Goal: Task Accomplishment & Management: Use online tool/utility

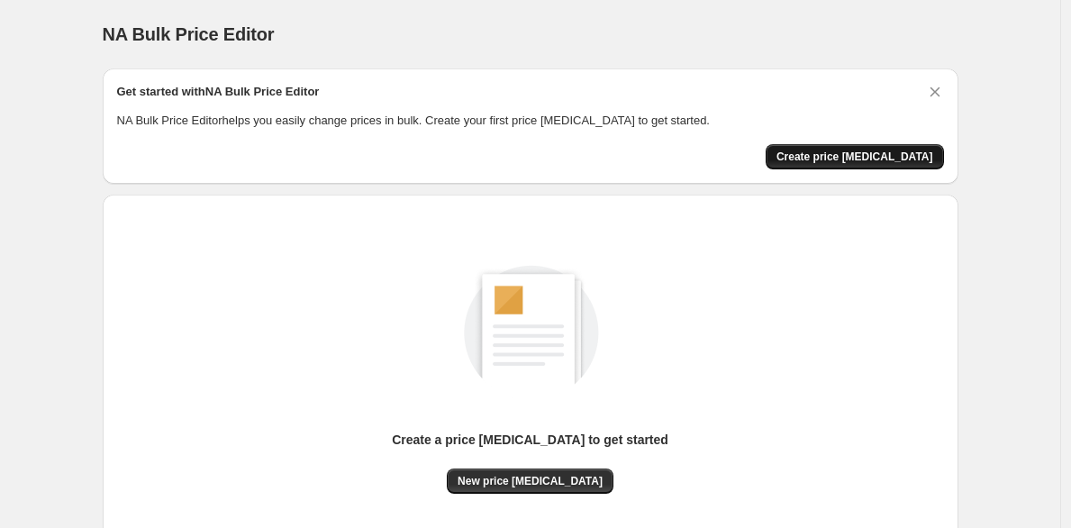
click at [872, 152] on span "Create price change job" at bounding box center [854, 157] width 157 height 14
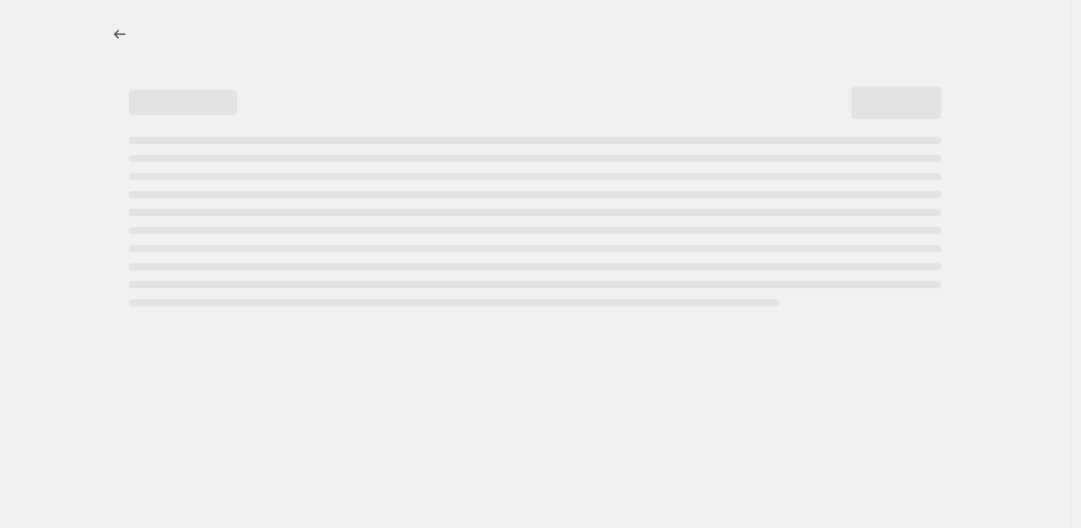
select select "percentage"
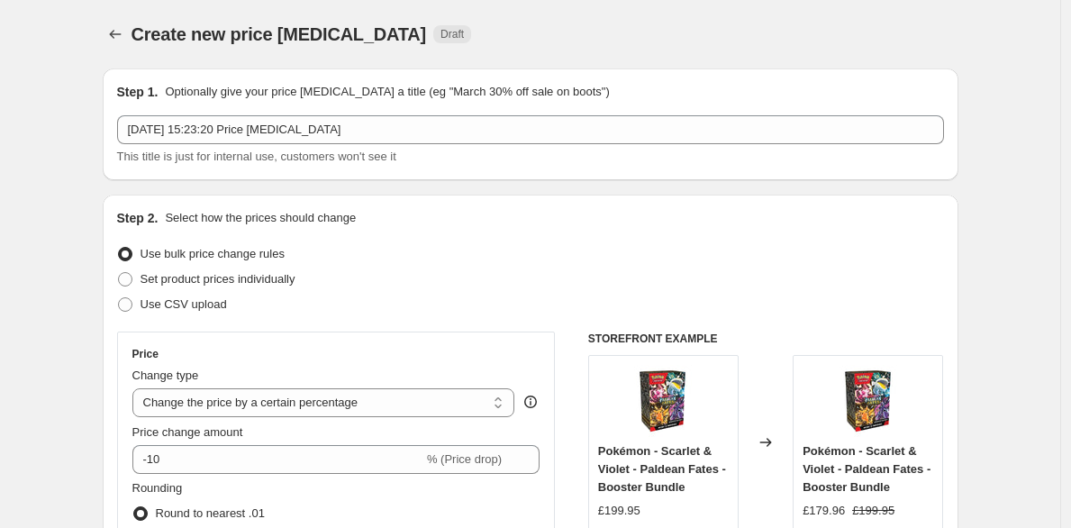
scroll to position [25, 0]
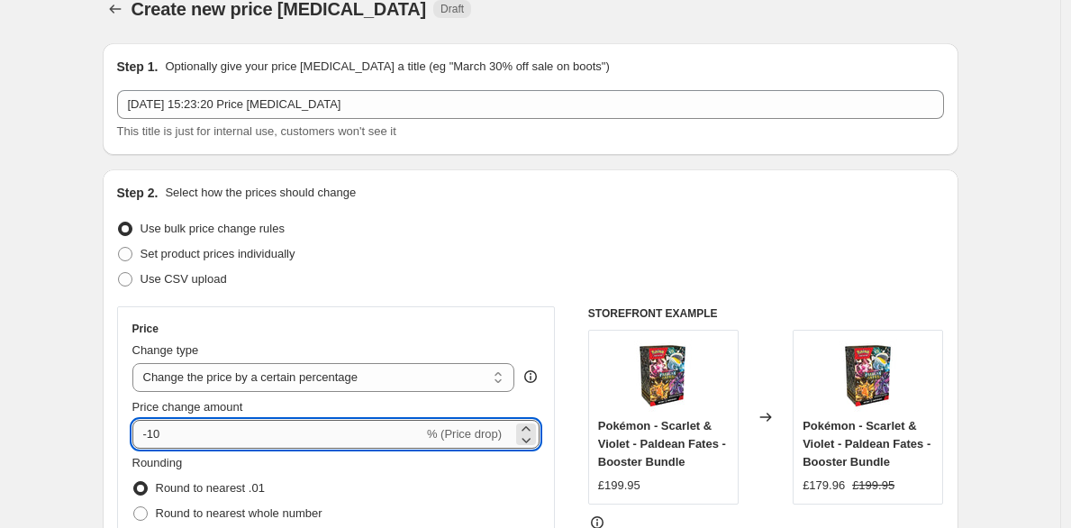
click at [300, 439] on input "-10" at bounding box center [277, 434] width 291 height 29
type input "-1"
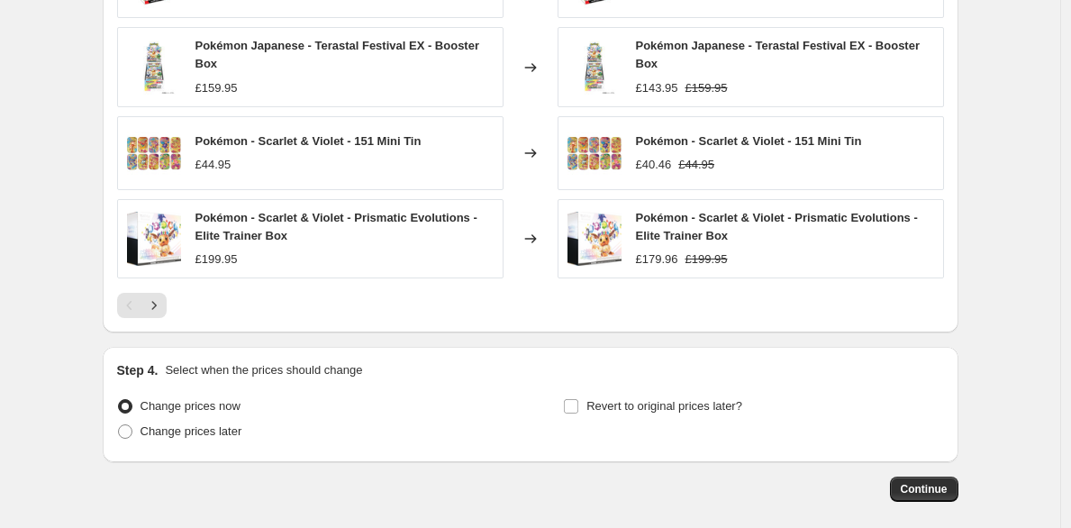
scroll to position [1290, 0]
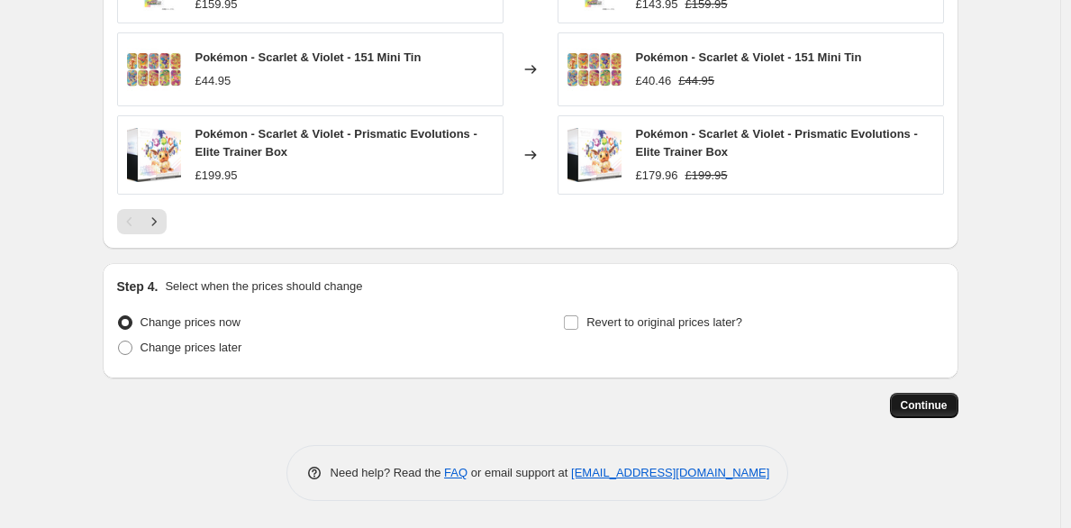
type input "-29"
click at [940, 404] on span "Continue" at bounding box center [924, 405] width 47 height 14
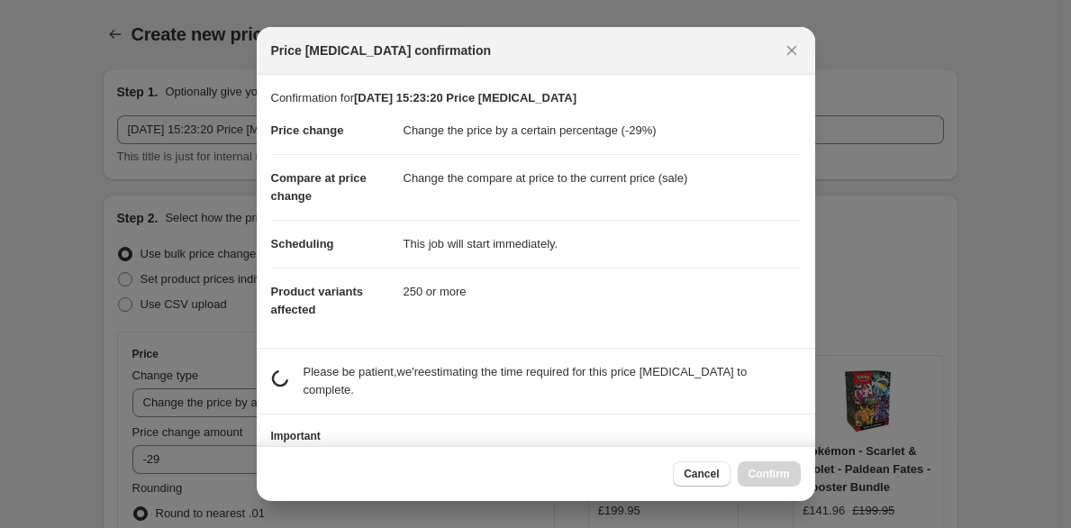
scroll to position [1287, 0]
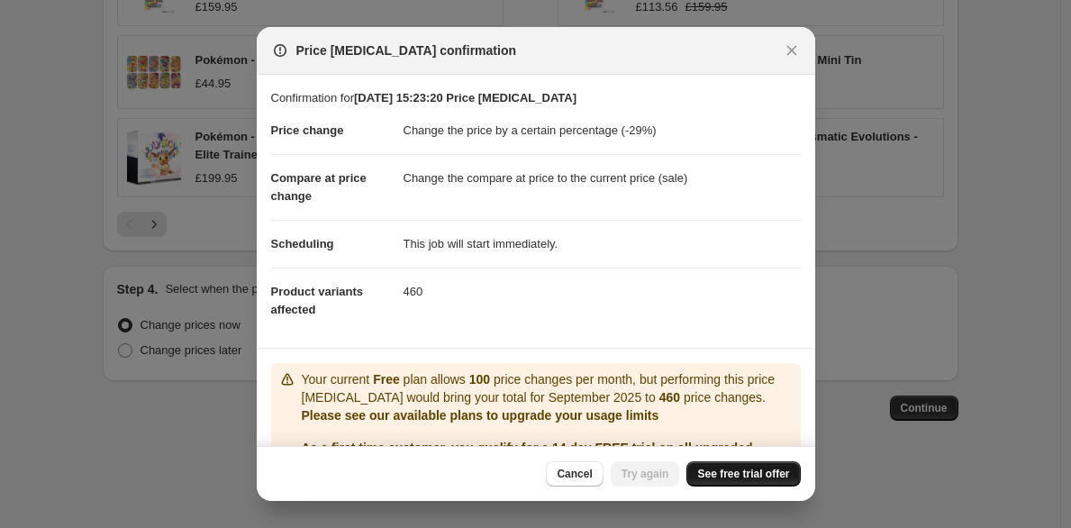
click at [753, 475] on span "See free trial offer" at bounding box center [743, 474] width 92 height 14
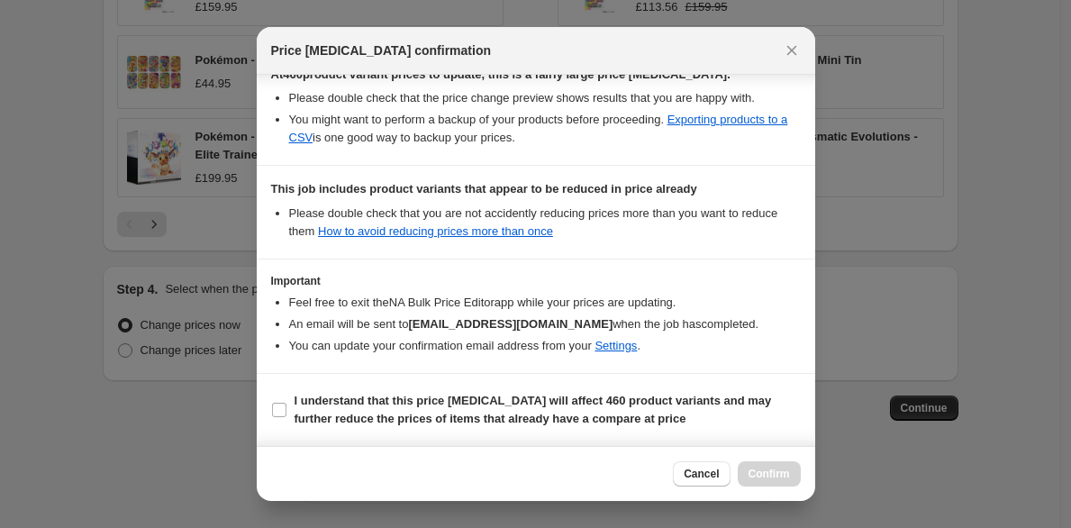
scroll to position [348, 0]
click at [678, 398] on b "I understand that this price change job will affect 460 product variants and ma…" at bounding box center [533, 410] width 477 height 32
click at [286, 403] on input "I understand that this price change job will affect 460 product variants and ma…" at bounding box center [279, 410] width 14 height 14
checkbox input "true"
click at [770, 468] on span "Confirm" at bounding box center [769, 474] width 41 height 14
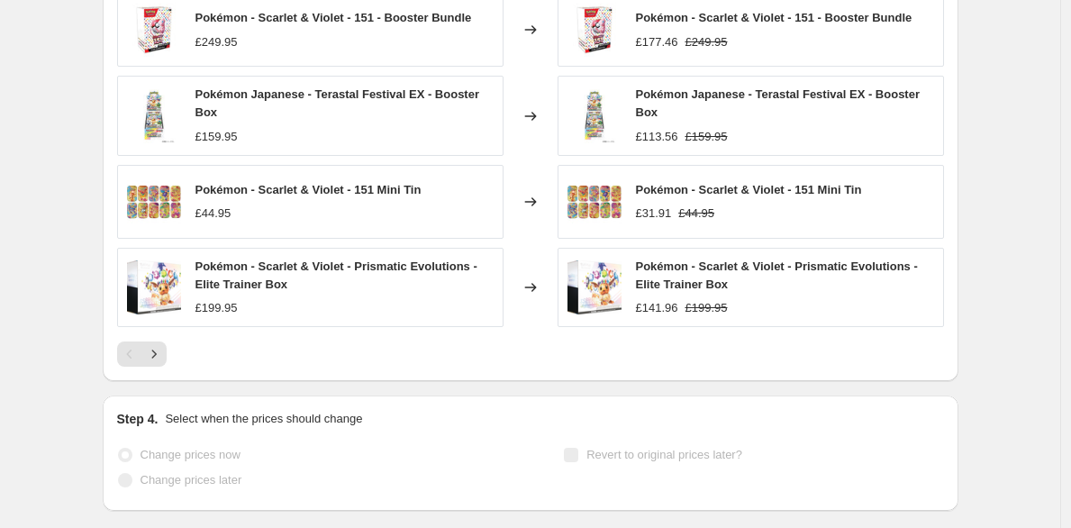
scroll to position [1334, 0]
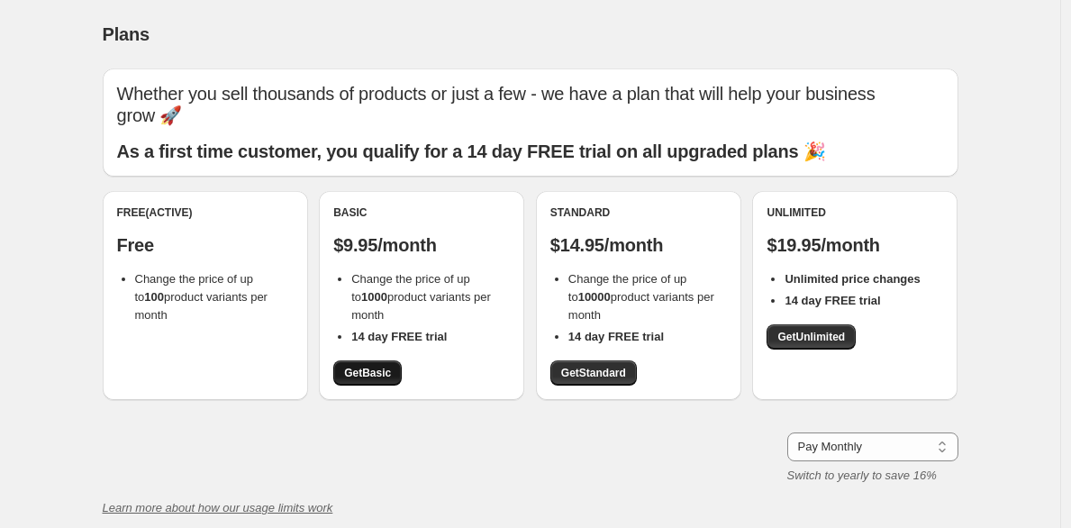
click at [377, 366] on span "Get Basic" at bounding box center [367, 373] width 47 height 14
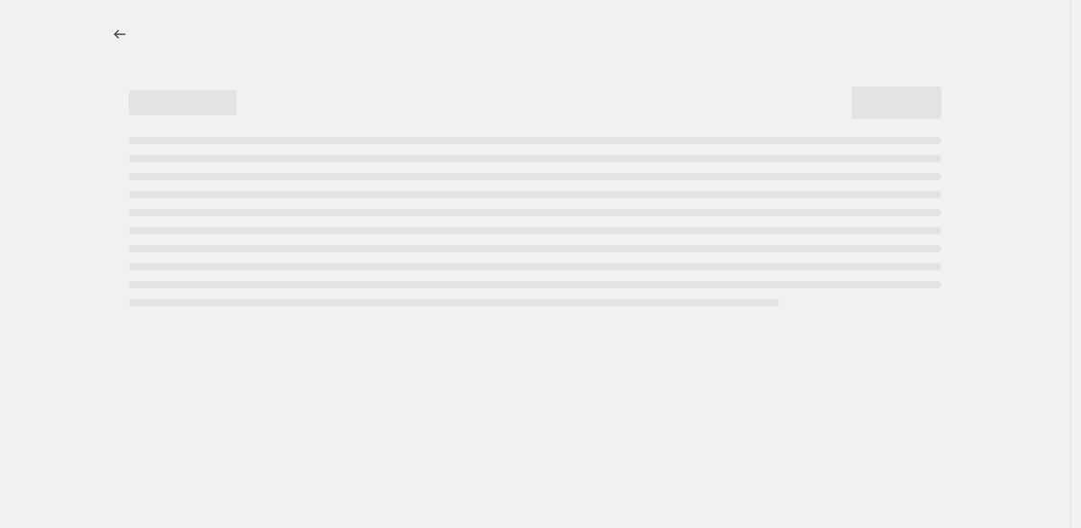
select select "percentage"
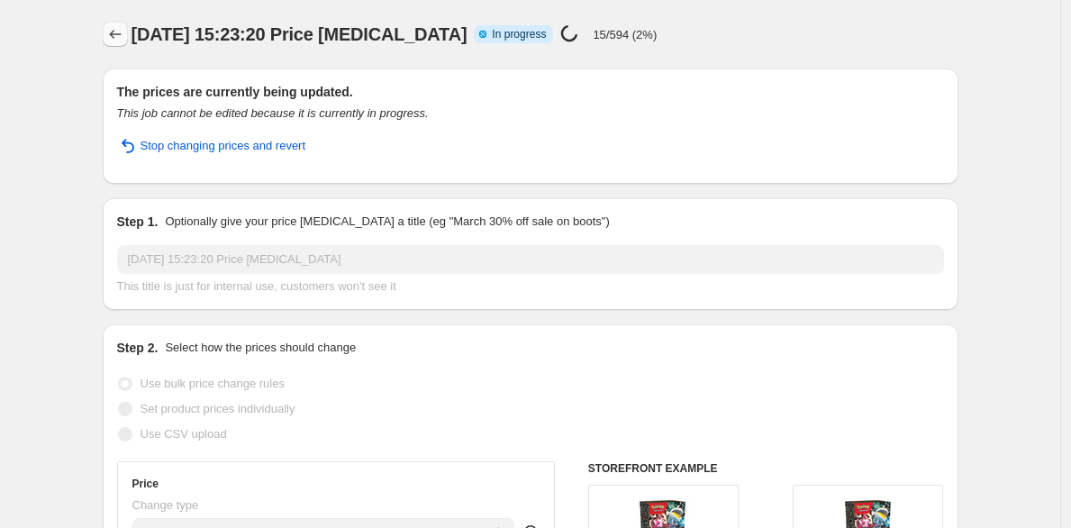
click at [120, 33] on icon "Price change jobs" at bounding box center [115, 34] width 18 height 18
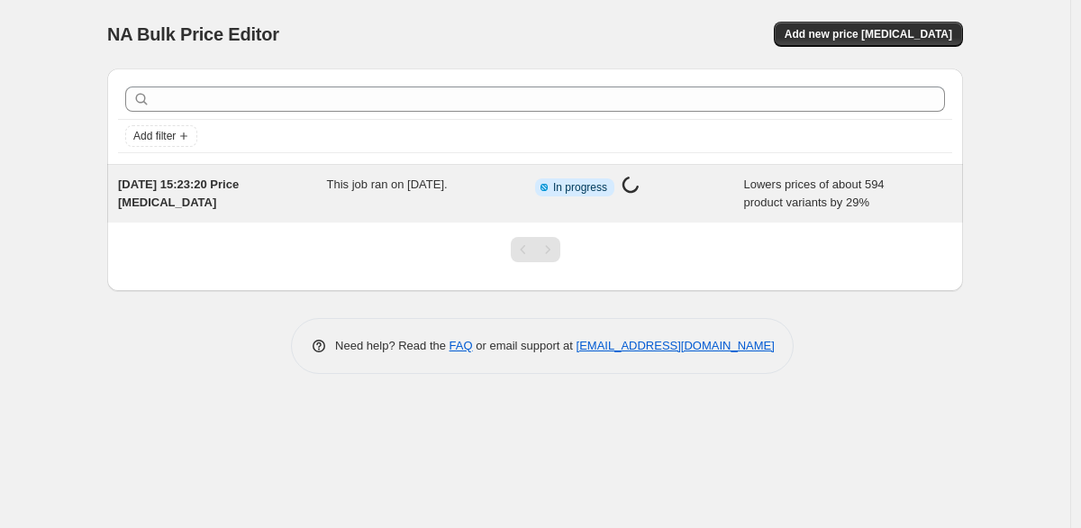
click at [741, 203] on div "Info Partially complete In progress Price [MEDICAL_DATA] in progress..." at bounding box center [639, 194] width 209 height 36
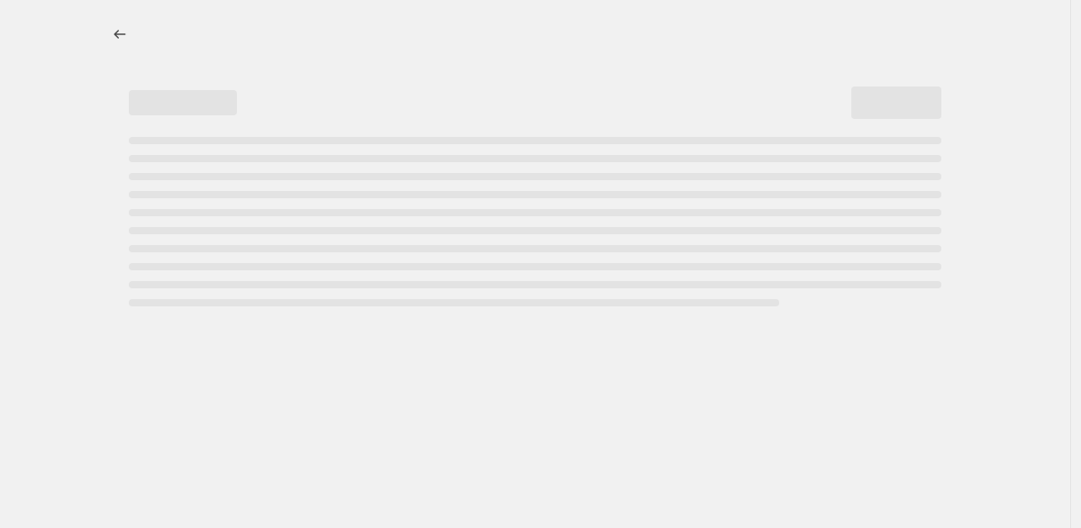
select select "percentage"
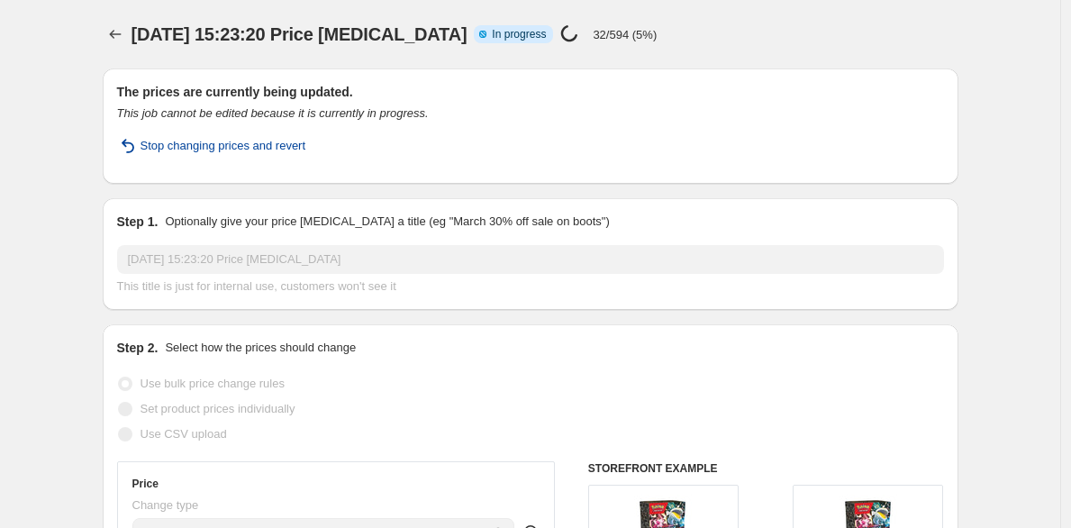
click at [306, 142] on span "Stop changing prices and revert" at bounding box center [224, 146] width 166 height 18
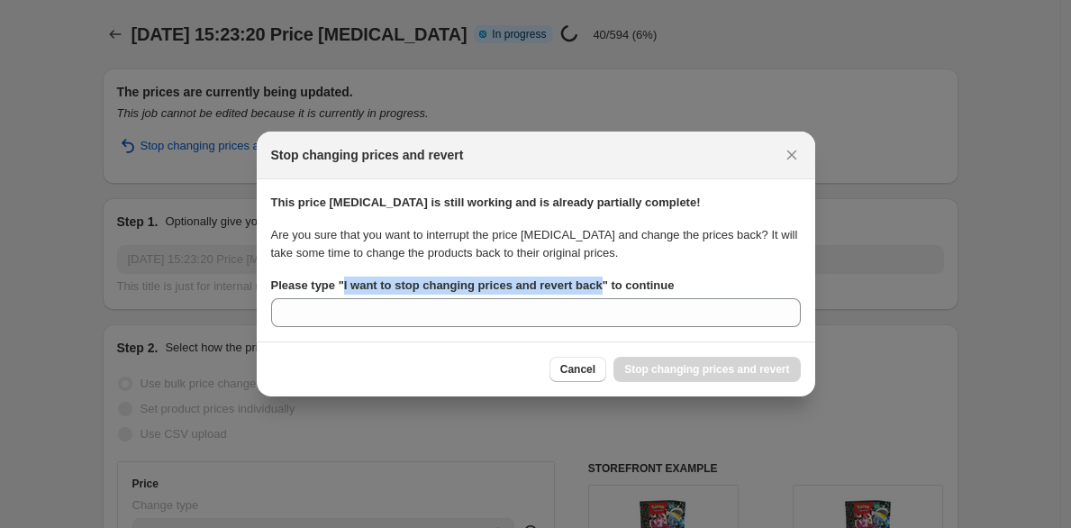
drag, startPoint x: 614, startPoint y: 287, endPoint x: 347, endPoint y: 289, distance: 267.5
click at [347, 289] on b "Please type " I want to stop changing prices and revert back " to continue" at bounding box center [473, 285] width 404 height 14
copy b "I want to stop changing prices and revert back"
click at [381, 339] on section "This price [MEDICAL_DATA] is still working and is already partially complete! A…" at bounding box center [536, 260] width 558 height 162
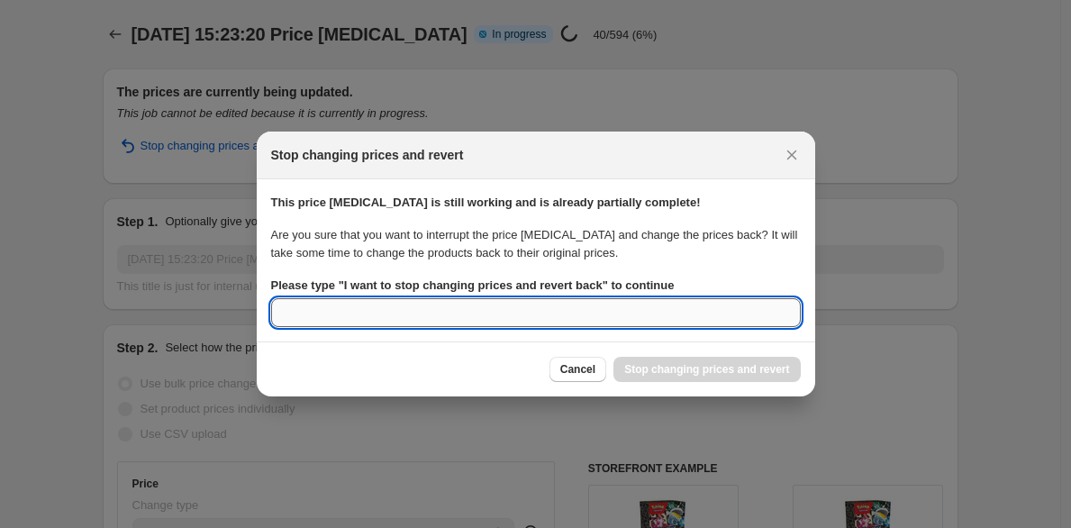
click at [383, 321] on input "Please type " I want to stop changing prices and revert back " to continue" at bounding box center [536, 312] width 530 height 29
paste input "I want to stop changing prices and revert back"
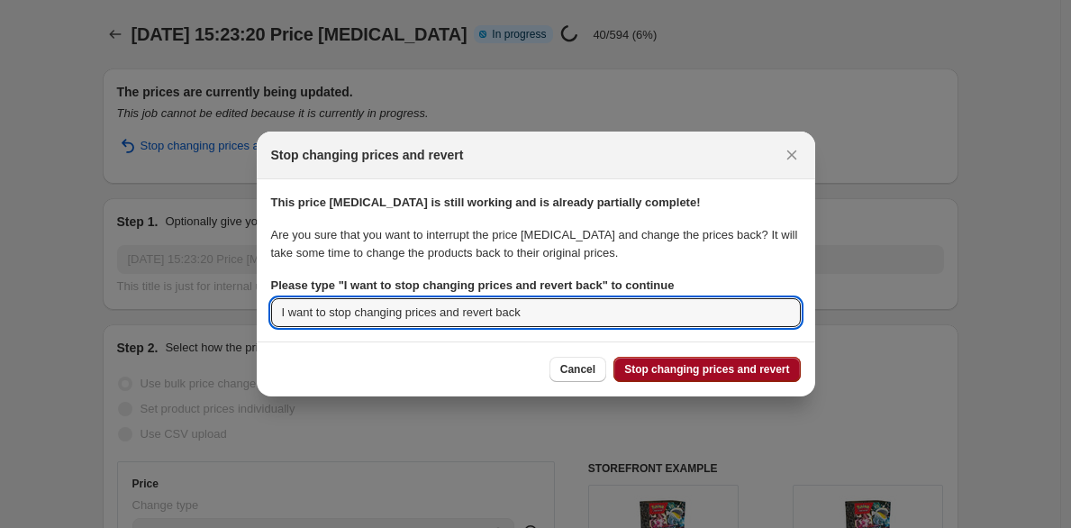
type input "I want to stop changing prices and revert back"
click at [649, 375] on span "Stop changing prices and revert" at bounding box center [706, 369] width 165 height 14
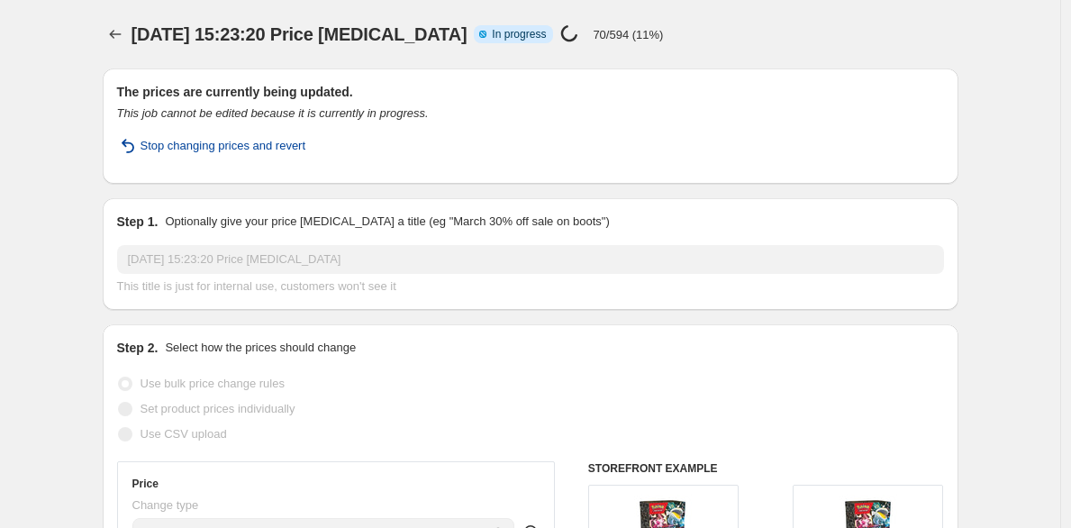
click at [284, 145] on span "Stop changing prices and revert" at bounding box center [224, 146] width 166 height 18
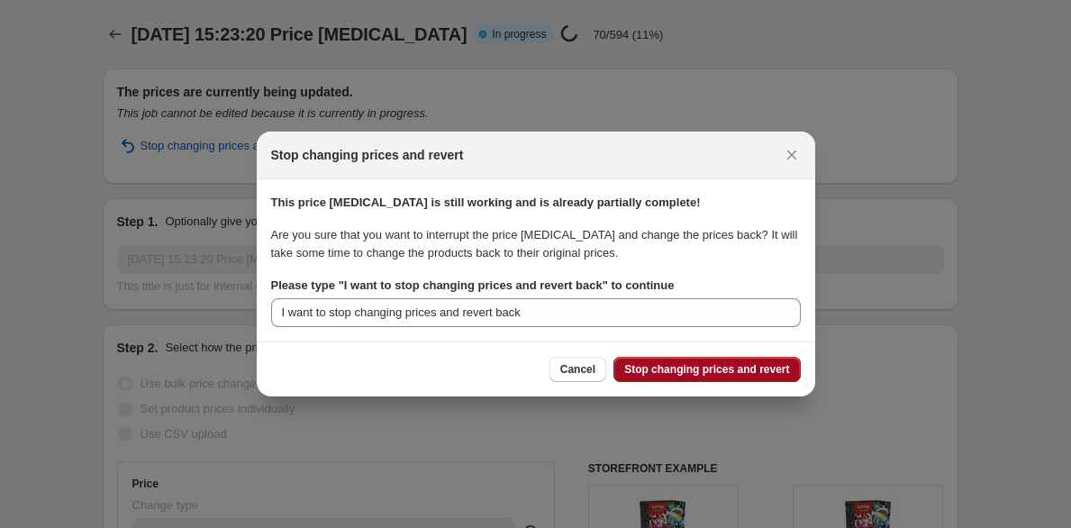
click at [694, 374] on span "Stop changing prices and revert" at bounding box center [706, 369] width 165 height 14
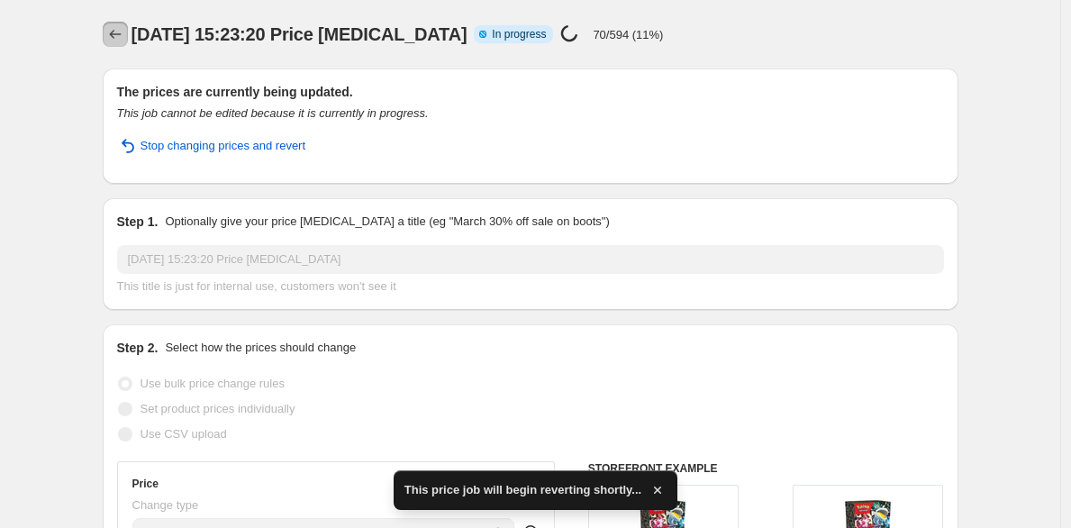
click at [115, 32] on icon "Price change jobs" at bounding box center [115, 34] width 18 height 18
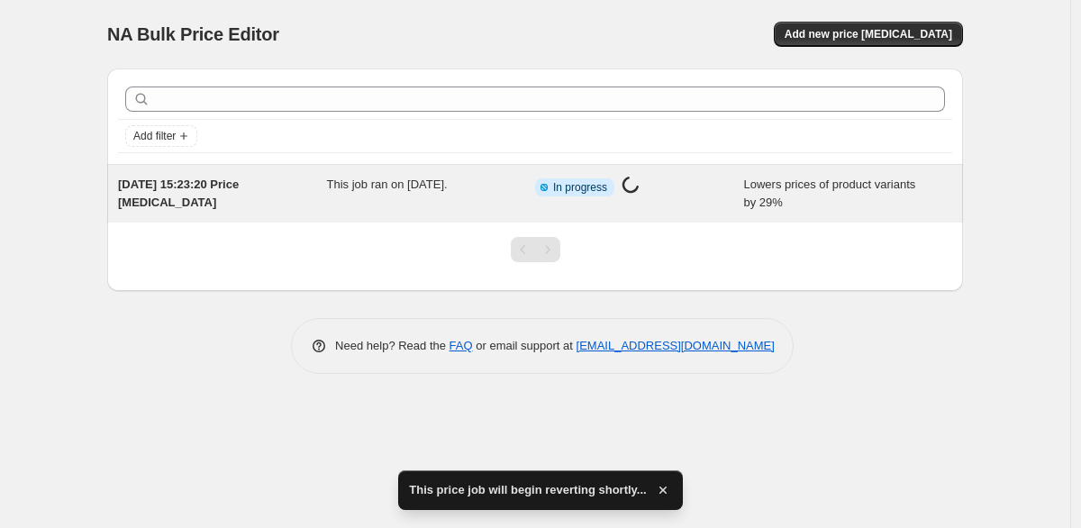
click at [656, 206] on div "Info Partially complete In progress Price [MEDICAL_DATA] in progress..." at bounding box center [639, 194] width 209 height 36
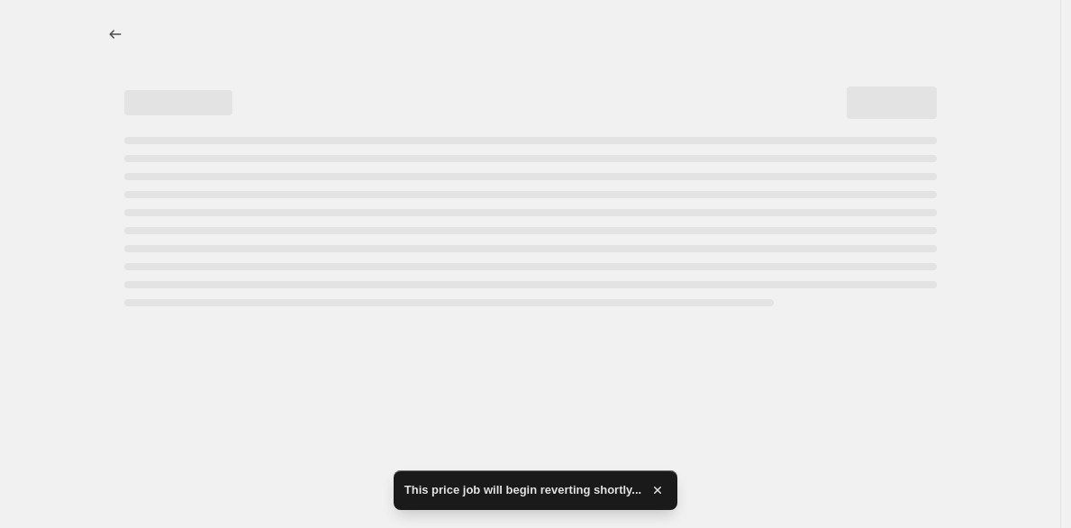
select select "percentage"
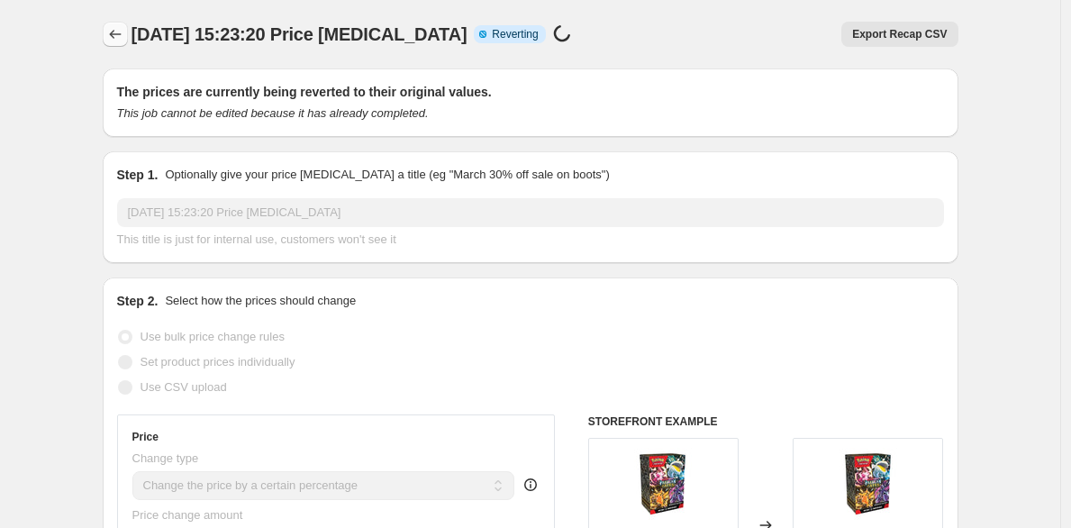
click at [120, 36] on icon "Price change jobs" at bounding box center [115, 34] width 18 height 18
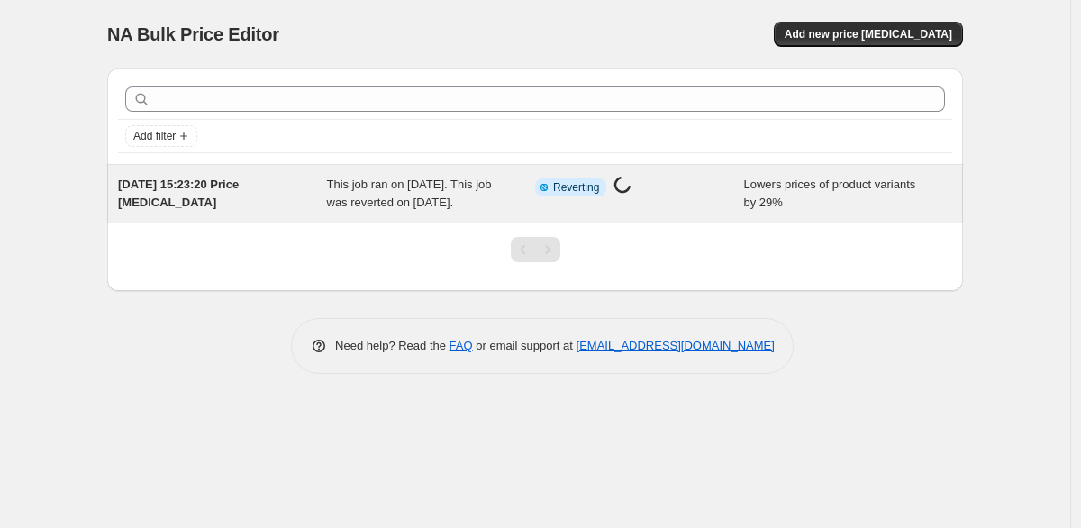
click at [744, 185] on span "Lowers prices of product variants by 29%" at bounding box center [830, 193] width 172 height 32
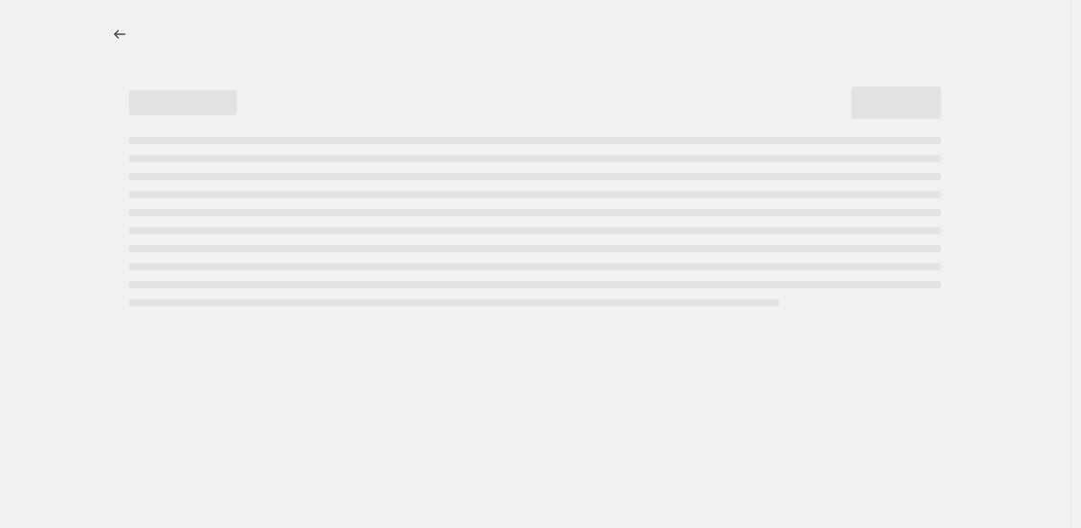
select select "percentage"
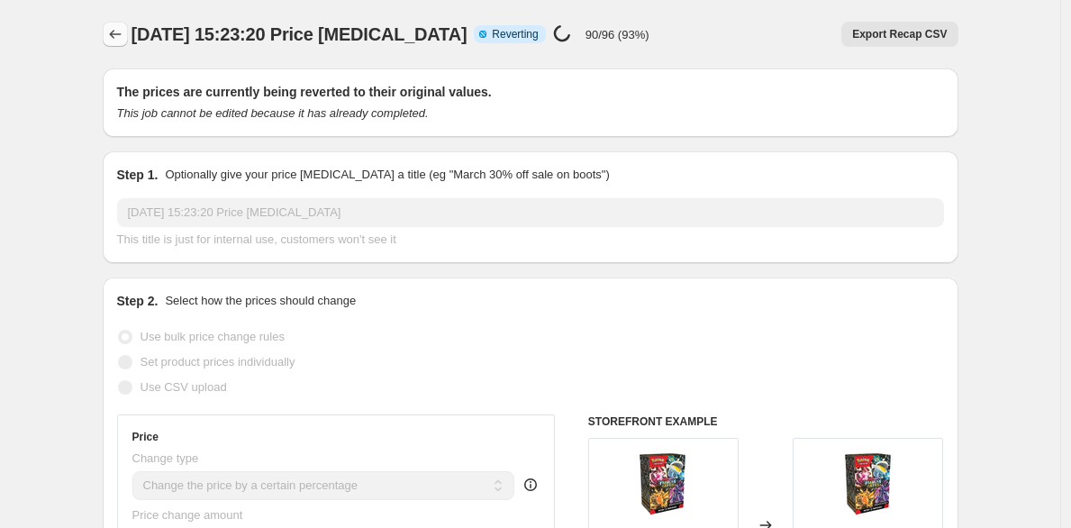
click at [119, 34] on icon "Price change jobs" at bounding box center [115, 34] width 18 height 18
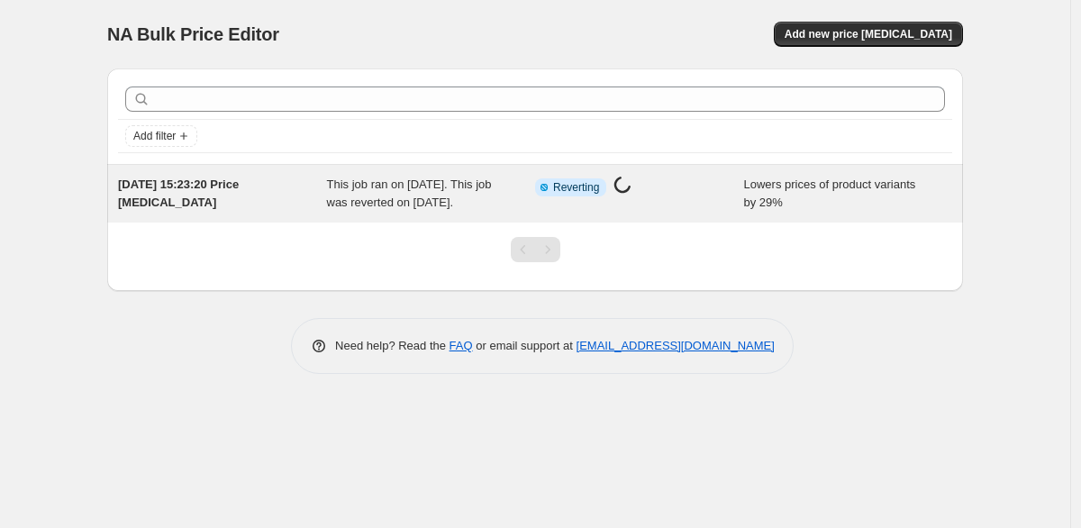
click at [766, 188] on span "Lowers prices of product variants by 29%" at bounding box center [830, 193] width 172 height 32
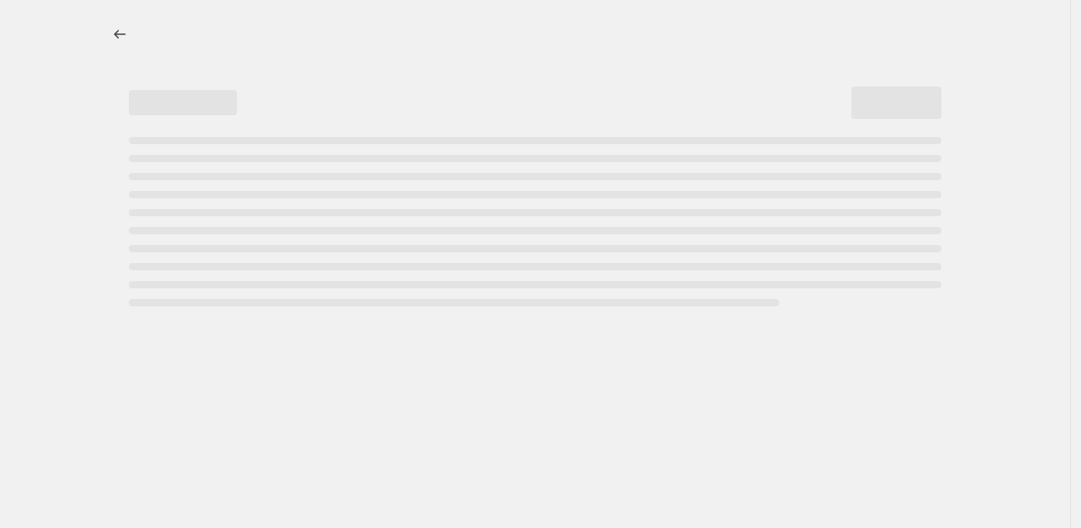
select select "percentage"
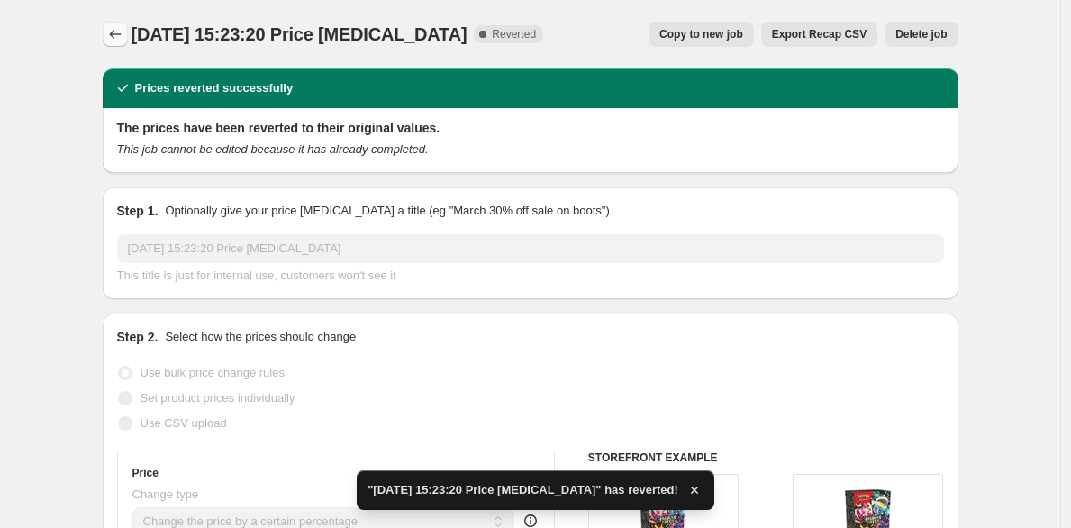
click at [123, 35] on icon "Price change jobs" at bounding box center [115, 34] width 18 height 18
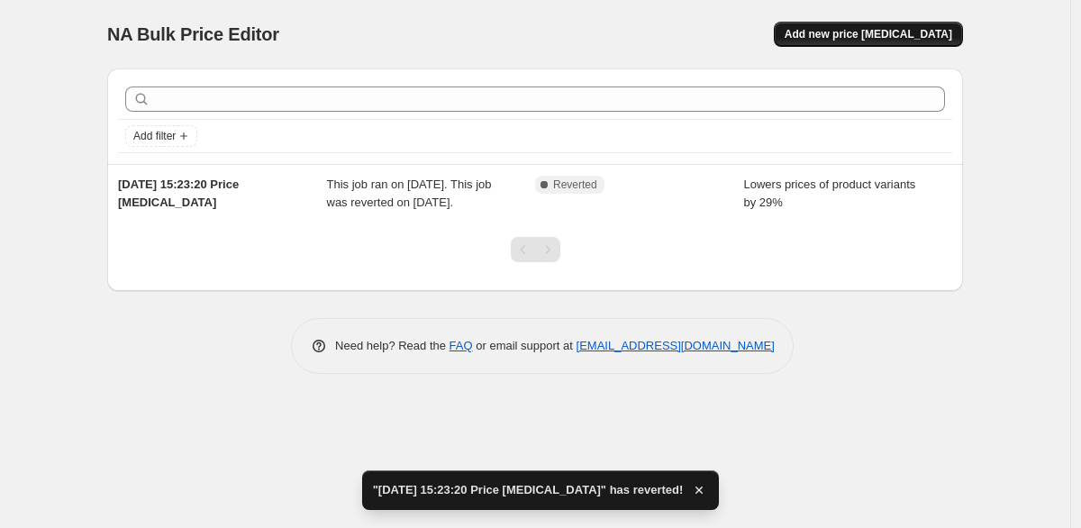
click at [871, 41] on span "Add new price [MEDICAL_DATA]" at bounding box center [869, 34] width 168 height 14
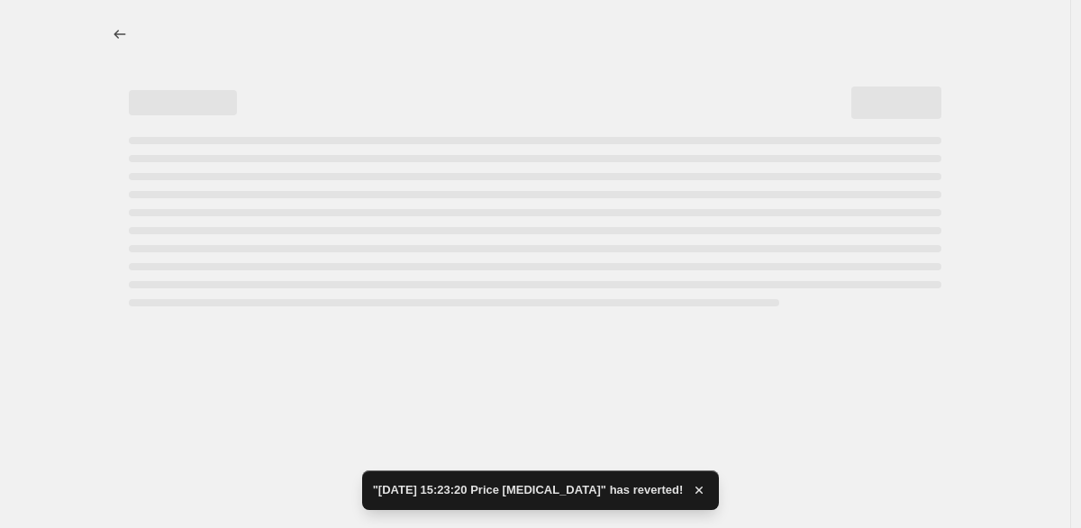
select select "percentage"
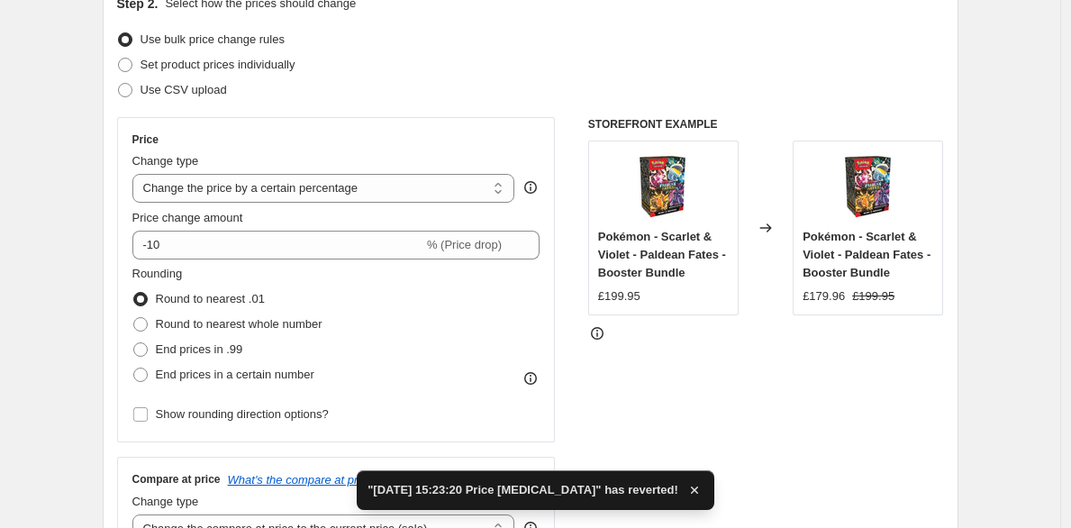
scroll to position [221, 0]
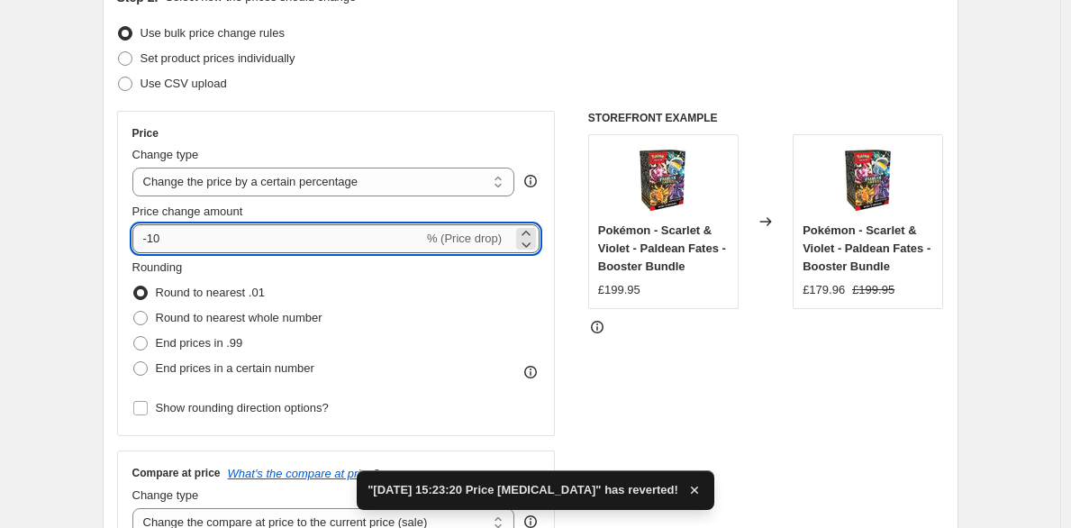
click at [379, 233] on input "-10" at bounding box center [277, 238] width 291 height 29
type input "-1"
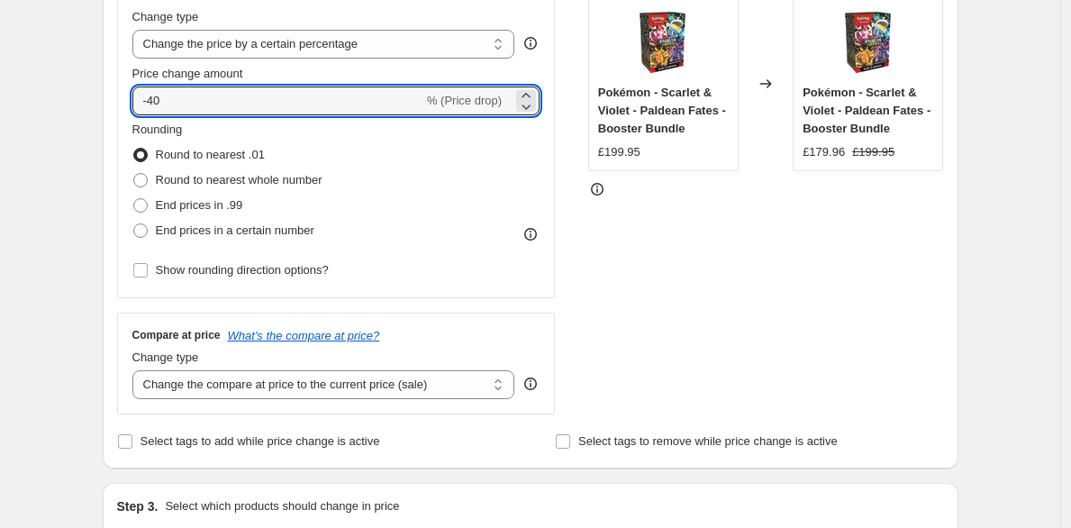
scroll to position [343, 0]
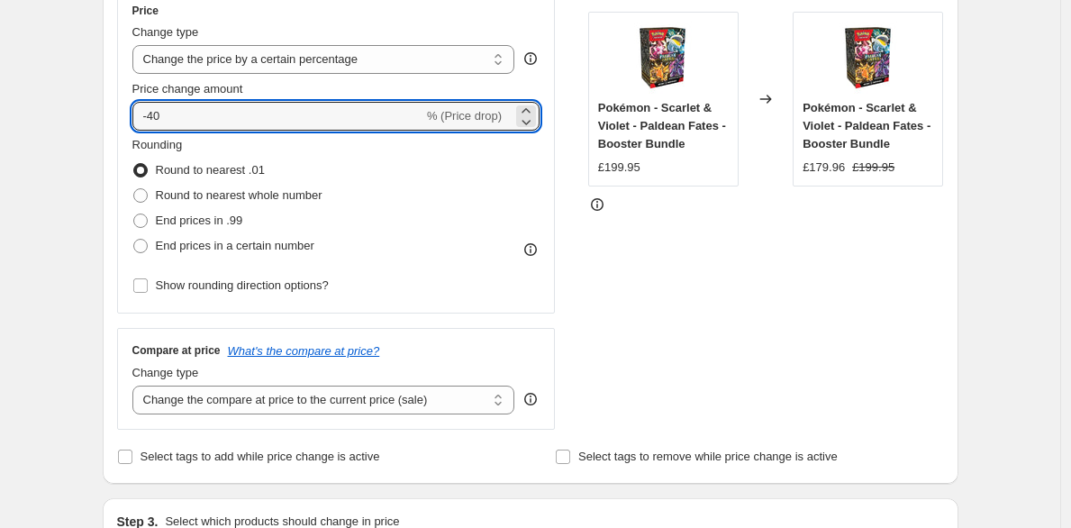
type input "-4"
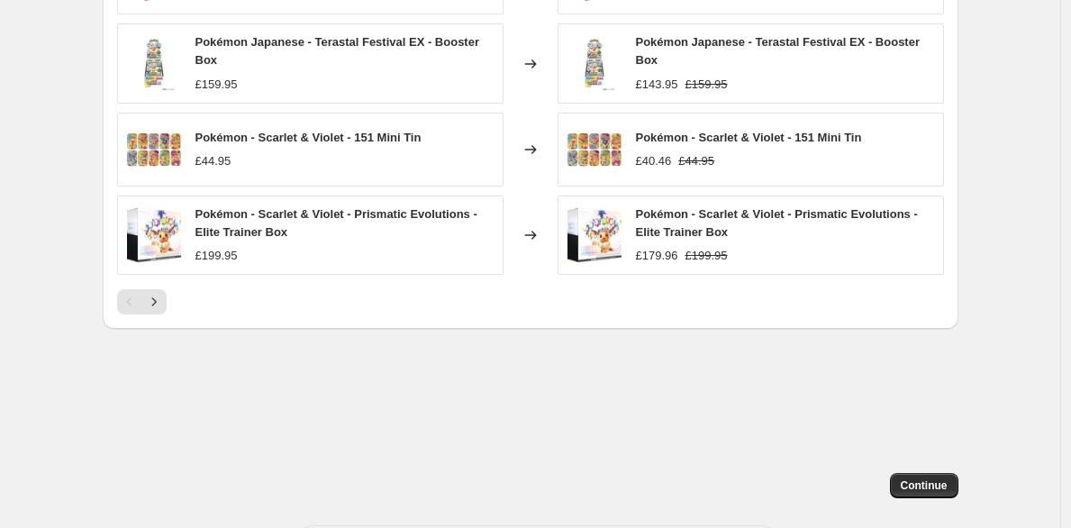
scroll to position [1290, 0]
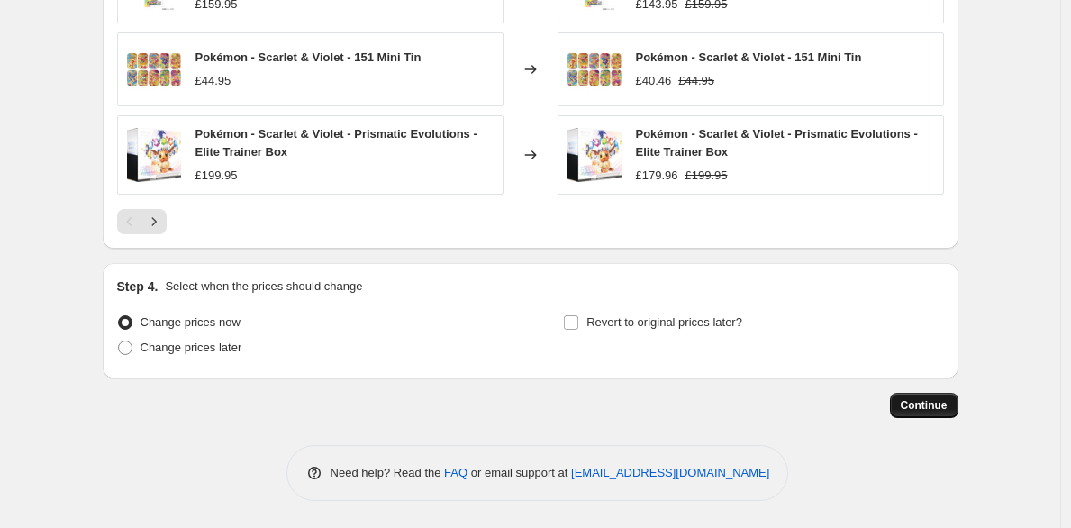
type input "-30"
click at [936, 405] on span "Continue" at bounding box center [924, 405] width 47 height 14
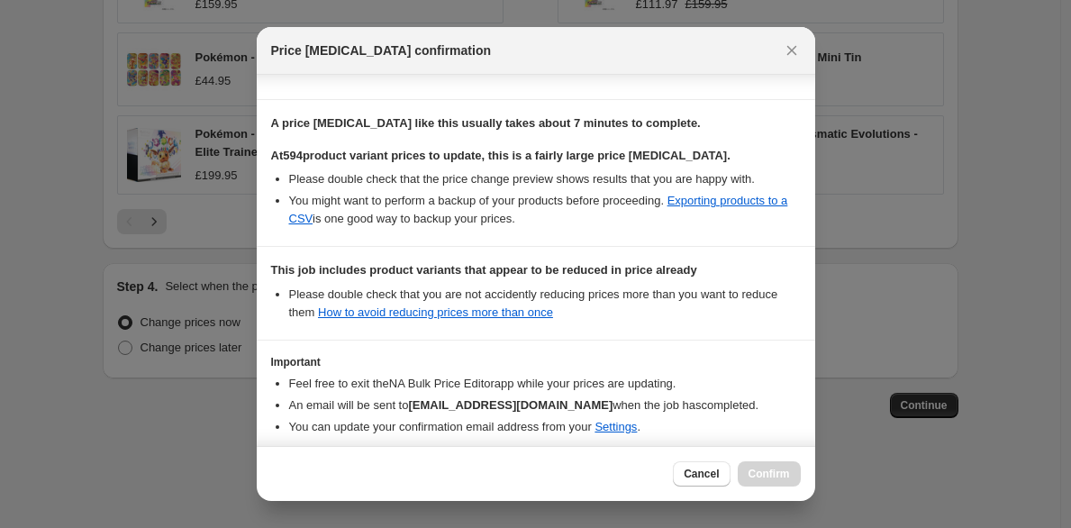
scroll to position [348, 0]
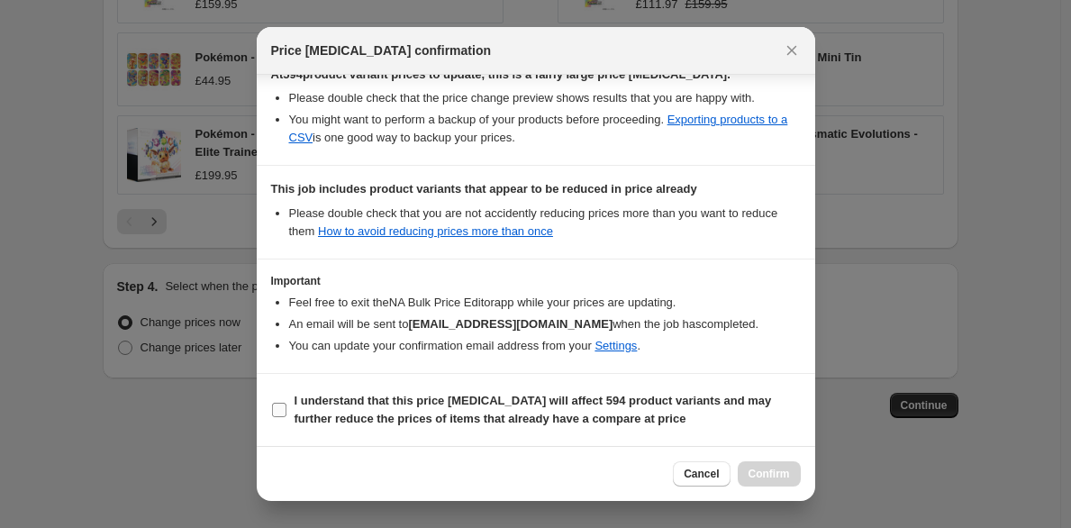
click at [645, 412] on b "I understand that this price [MEDICAL_DATA] will affect 594 product variants an…" at bounding box center [533, 410] width 477 height 32
click at [286, 412] on input "I understand that this price [MEDICAL_DATA] will affect 594 product variants an…" at bounding box center [279, 410] width 14 height 14
checkbox input "true"
click at [770, 482] on button "Confirm" at bounding box center [769, 473] width 63 height 25
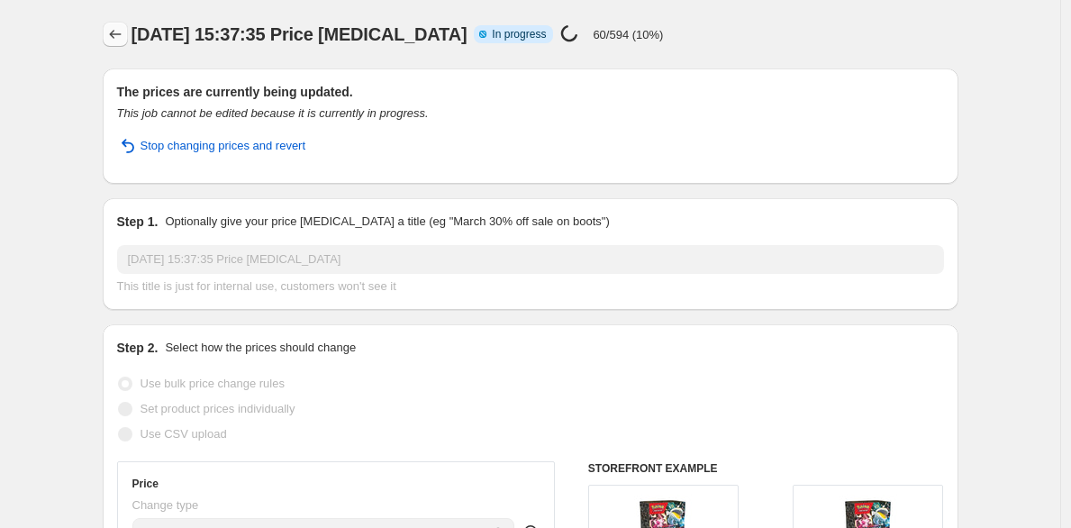
click at [128, 37] on button "Price change jobs" at bounding box center [115, 34] width 25 height 25
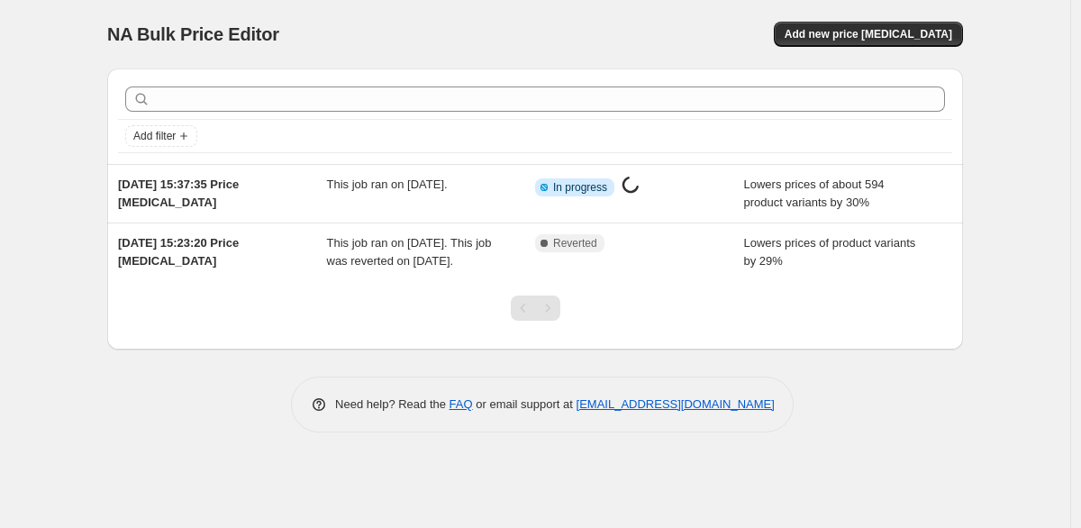
click at [756, 185] on span "Lowers prices of about 594 product variants by 30%" at bounding box center [814, 193] width 141 height 32
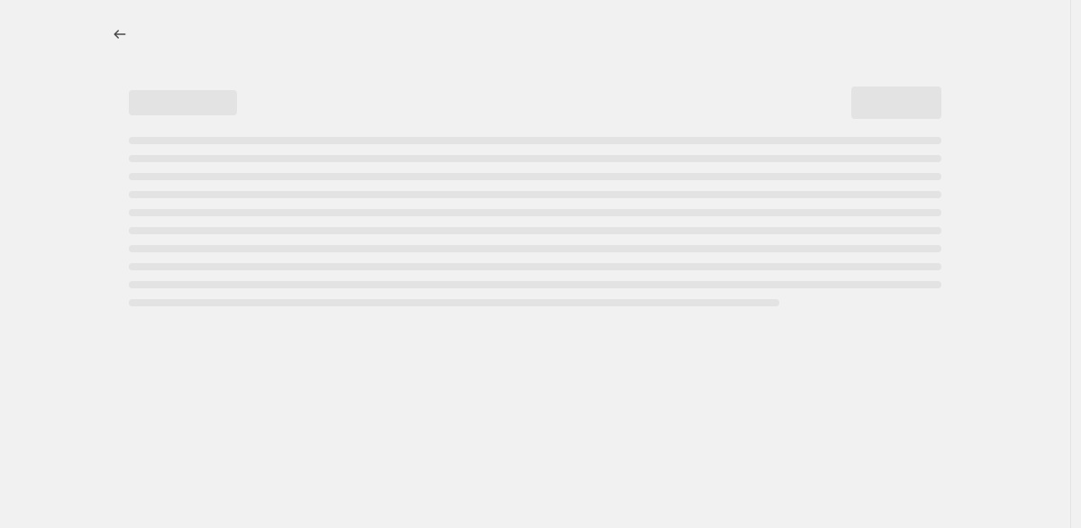
click at [607, 197] on div "Page loading" at bounding box center [535, 194] width 812 height 7
select select "percentage"
